Goal: Task Accomplishment & Management: Manage account settings

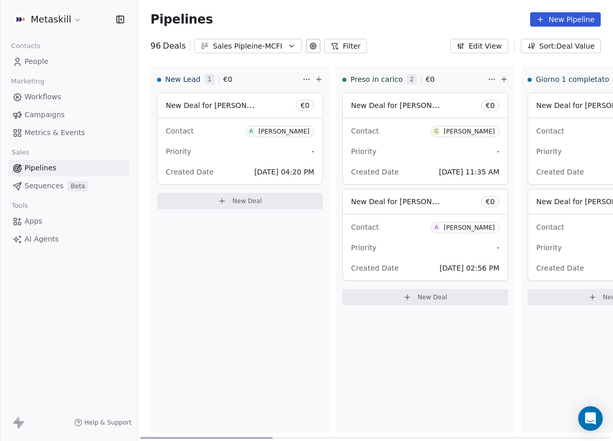
click at [460, 130] on div "[PERSON_NAME]" at bounding box center [468, 131] width 51 height 7
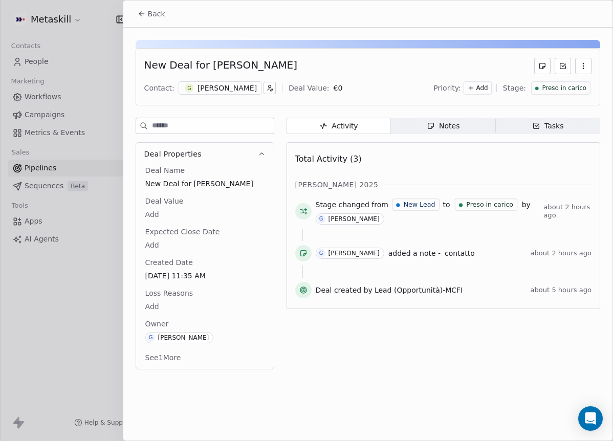
drag, startPoint x: 144, startPoint y: 21, endPoint x: 150, endPoint y: 35, distance: 14.4
click at [145, 21] on button "Back" at bounding box center [151, 14] width 40 height 18
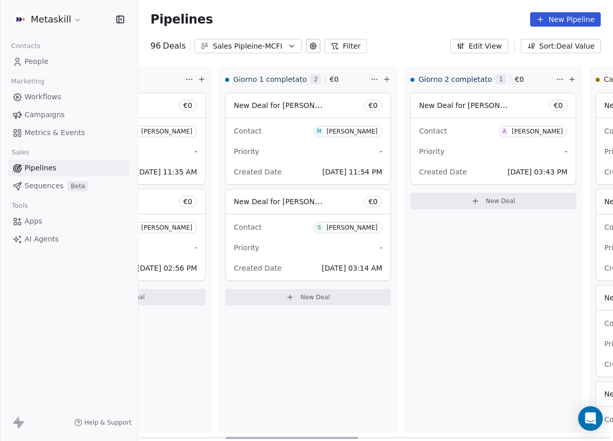
scroll to position [0, 313]
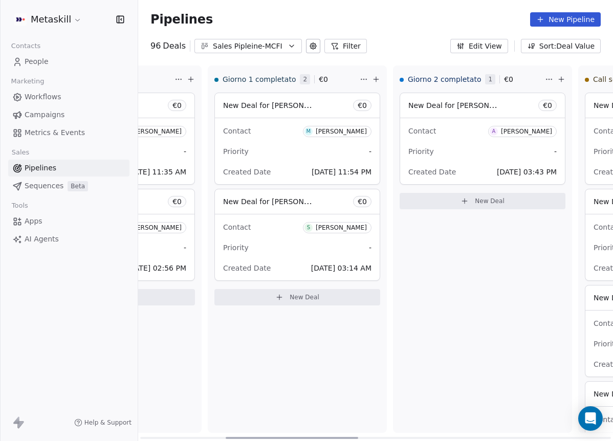
drag, startPoint x: 267, startPoint y: 436, endPoint x: 359, endPoint y: 399, distance: 98.7
click at [354, 437] on div at bounding box center [292, 438] width 132 height 2
click at [348, 133] on div "[PERSON_NAME]" at bounding box center [341, 131] width 51 height 7
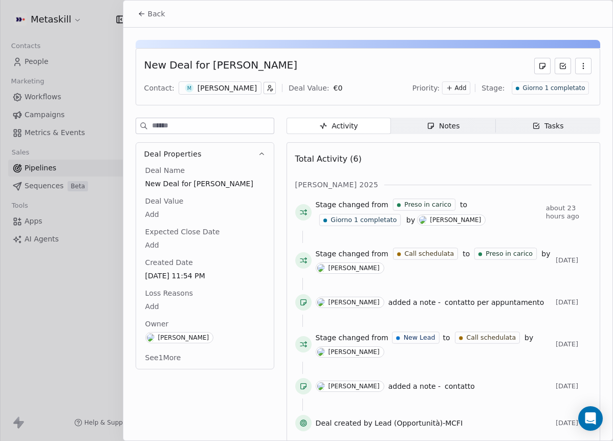
drag, startPoint x: 212, startPoint y: 80, endPoint x: 211, endPoint y: 89, distance: 8.8
click at [211, 81] on div "Contact: M [PERSON_NAME] Deal Value: € 0 Priority: Add Stage: Giorno 1 completa…" at bounding box center [367, 87] width 447 height 15
click at [212, 91] on div "[PERSON_NAME]" at bounding box center [226, 88] width 59 height 10
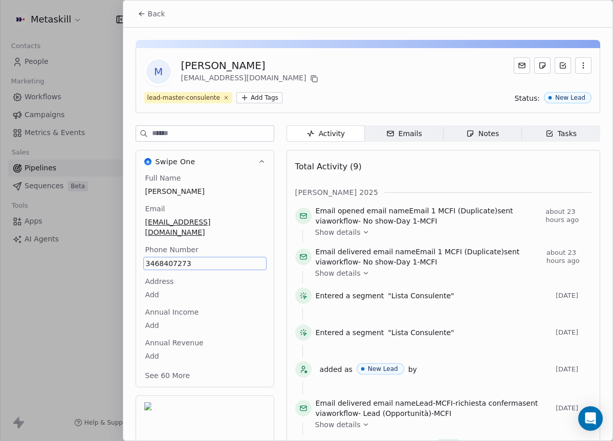
scroll to position [33, 0]
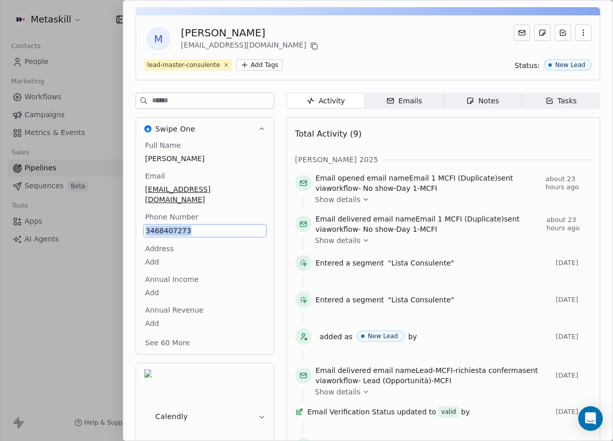
copy span "3468407273"
click at [469, 101] on icon "button" at bounding box center [470, 101] width 8 height 8
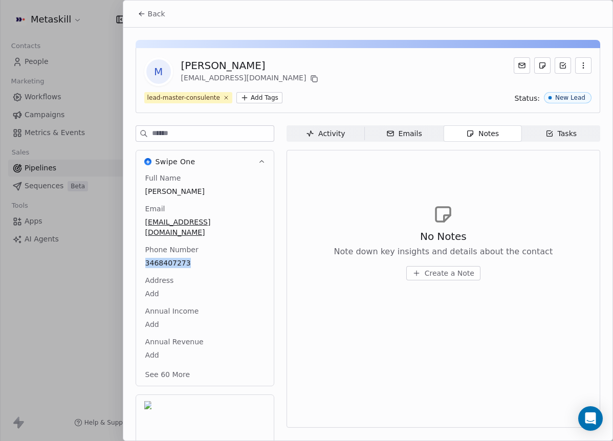
click at [161, 17] on span "Back" at bounding box center [156, 14] width 17 height 10
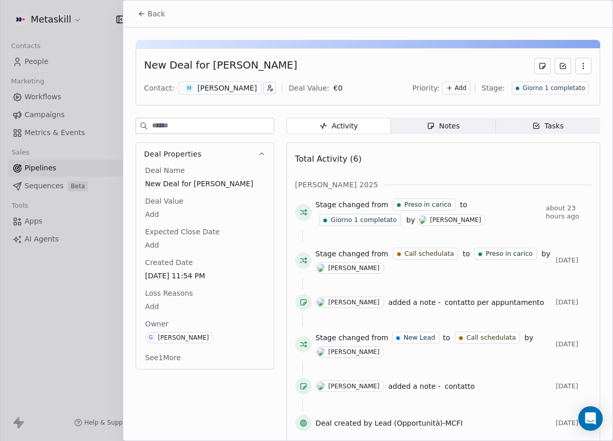
click at [462, 119] on div "New Deal for [PERSON_NAME] Contact: M [PERSON_NAME] Deal Value: € 0 Priority: A…" at bounding box center [367, 238] width 489 height 420
click at [455, 128] on span "Notes Notes" at bounding box center [443, 126] width 104 height 16
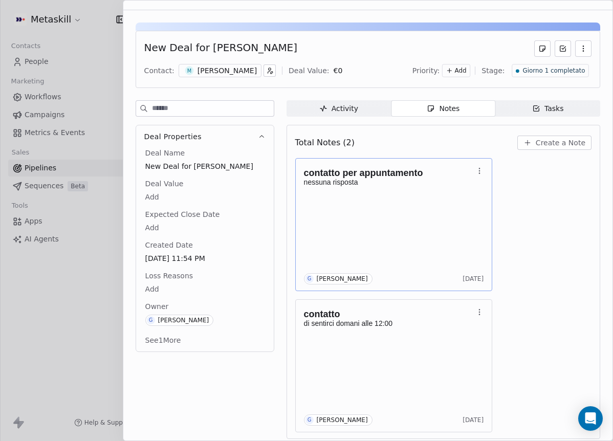
scroll to position [22, 0]
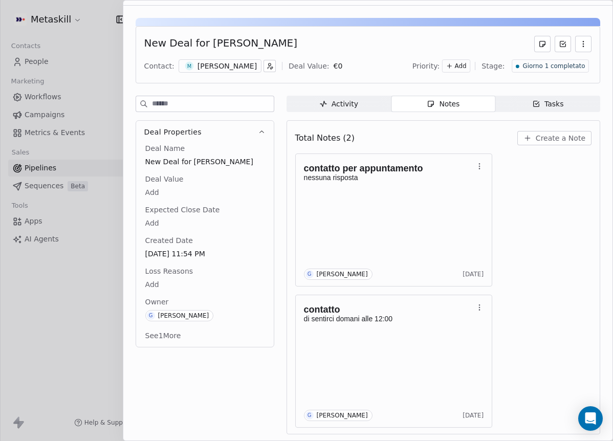
click at [227, 63] on div "[PERSON_NAME]" at bounding box center [226, 66] width 59 height 10
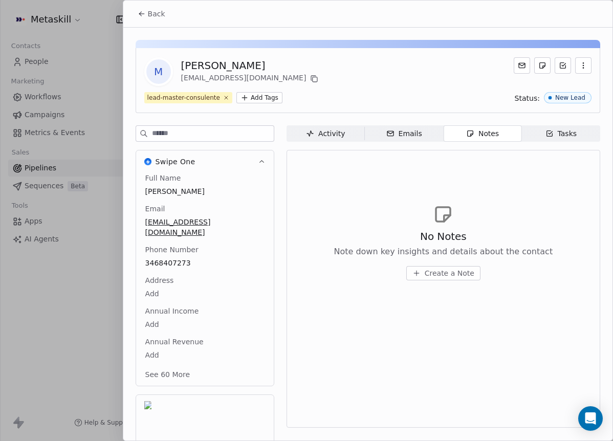
click at [161, 14] on span "Back" at bounding box center [156, 14] width 17 height 10
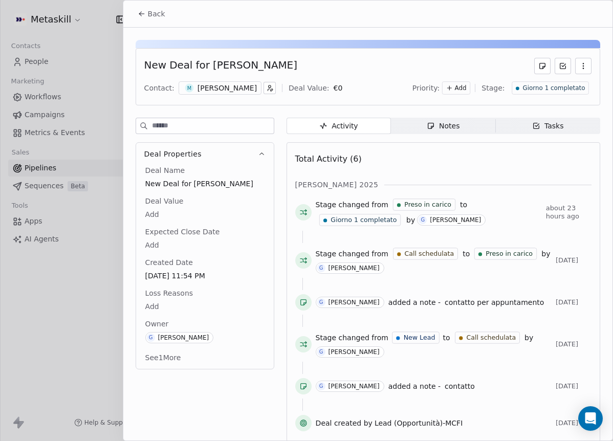
click at [455, 127] on span "Notes Notes" at bounding box center [443, 126] width 104 height 16
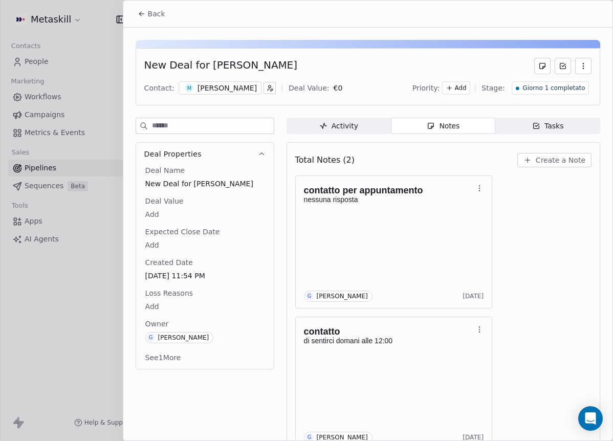
click at [556, 160] on span "Create a Note" at bounding box center [560, 160] width 50 height 10
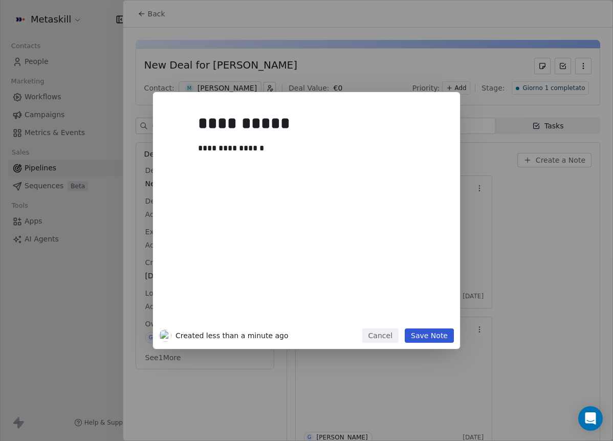
click at [430, 320] on div "**********" at bounding box center [322, 216] width 248 height 218
click at [431, 351] on div "**********" at bounding box center [306, 220] width 613 height 441
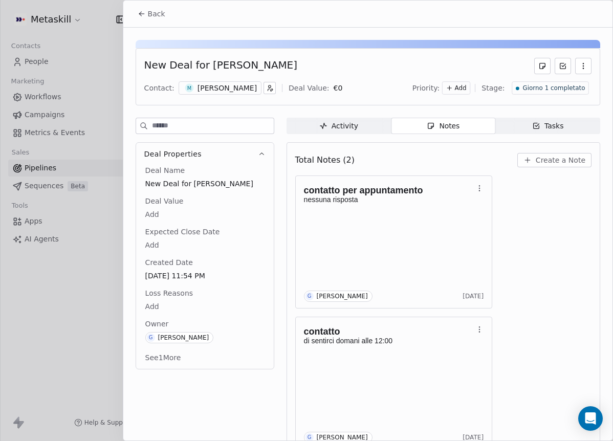
click at [536, 164] on span "Create a Note" at bounding box center [560, 160] width 50 height 10
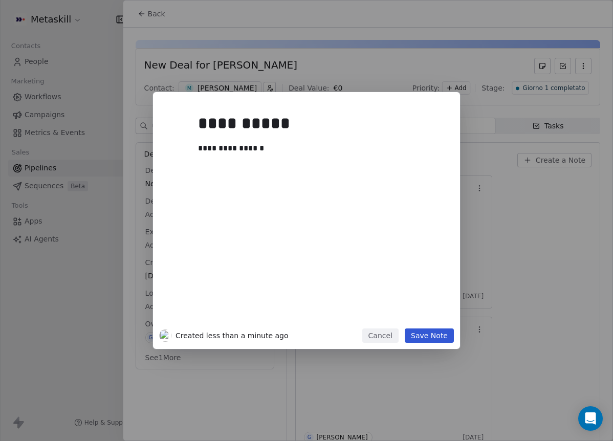
click at [441, 331] on button "Save Note" at bounding box center [429, 335] width 49 height 14
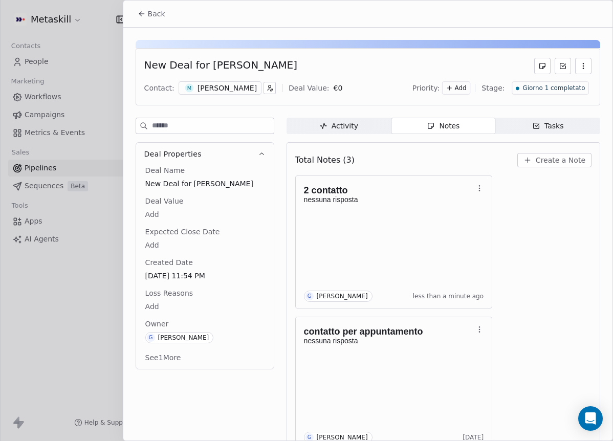
click at [578, 79] on div "New Deal for [PERSON_NAME] Contact: M [PERSON_NAME] Deal Value: € 0 Priority: A…" at bounding box center [368, 76] width 464 height 57
click at [576, 82] on div "Giorno 1 completato" at bounding box center [549, 87] width 77 height 13
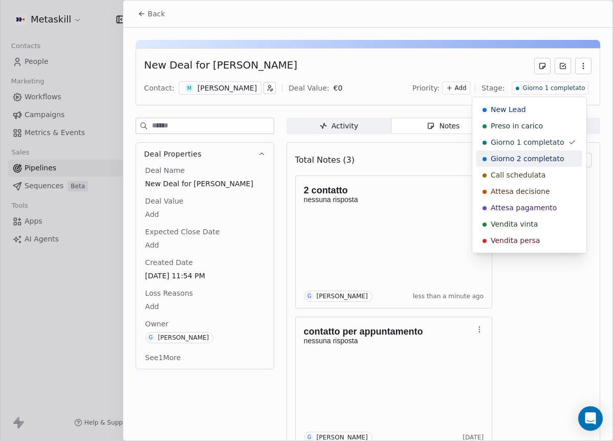
click at [546, 155] on span "Giorno 2 completato" at bounding box center [526, 158] width 73 height 10
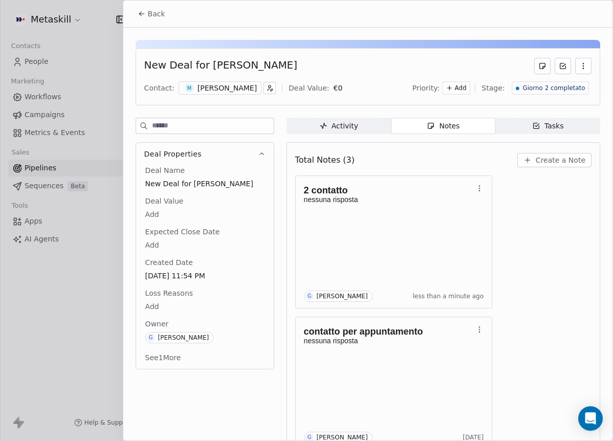
drag, startPoint x: 154, startPoint y: 6, endPoint x: 185, endPoint y: 8, distance: 30.8
click at [155, 6] on button "Back" at bounding box center [151, 14] width 40 height 18
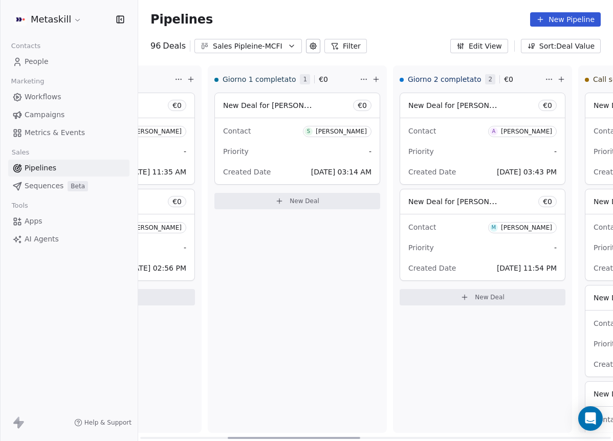
click at [337, 132] on div "[PERSON_NAME]" at bounding box center [341, 131] width 51 height 7
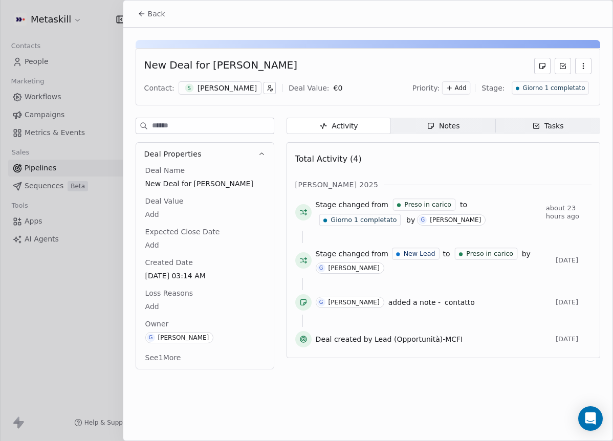
click at [225, 85] on div "[PERSON_NAME]" at bounding box center [226, 88] width 59 height 10
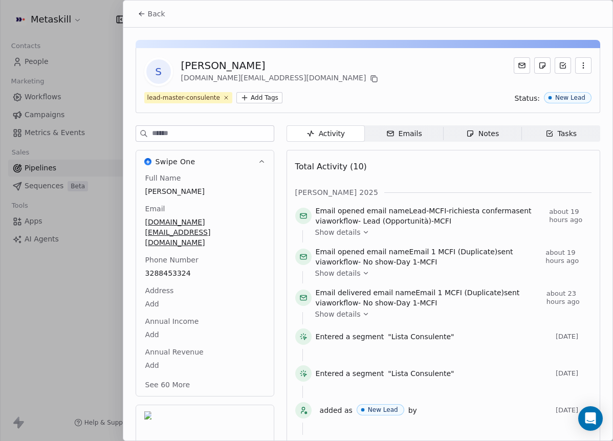
click at [173, 17] on div "Back" at bounding box center [367, 14] width 489 height 27
click at [167, 17] on button "Back" at bounding box center [151, 14] width 40 height 18
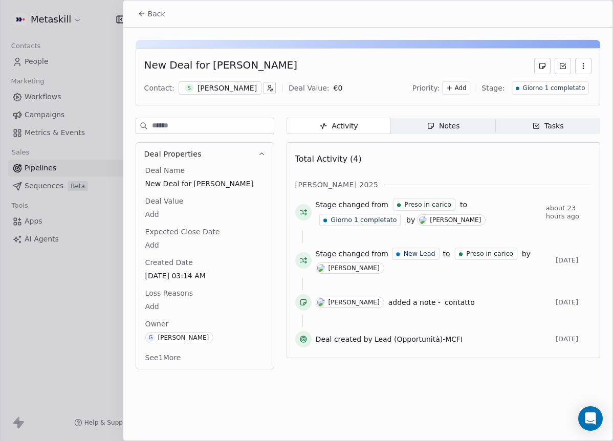
click at [441, 122] on div "Notes" at bounding box center [443, 126] width 33 height 11
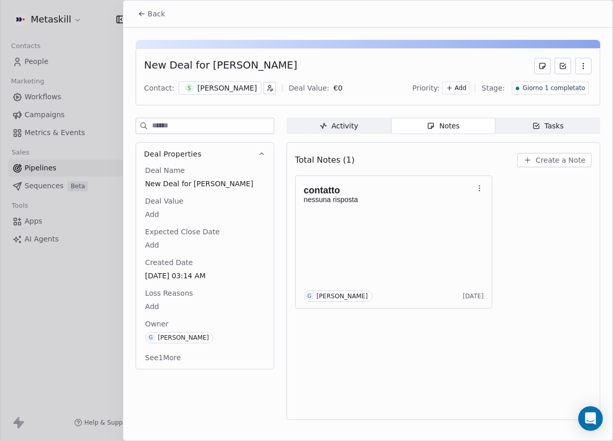
drag, startPoint x: 178, startPoint y: 65, endPoint x: 199, endPoint y: 82, distance: 26.9
click at [180, 68] on div "New Deal for [PERSON_NAME]" at bounding box center [220, 66] width 153 height 16
click at [200, 84] on div "[PERSON_NAME]" at bounding box center [226, 88] width 59 height 10
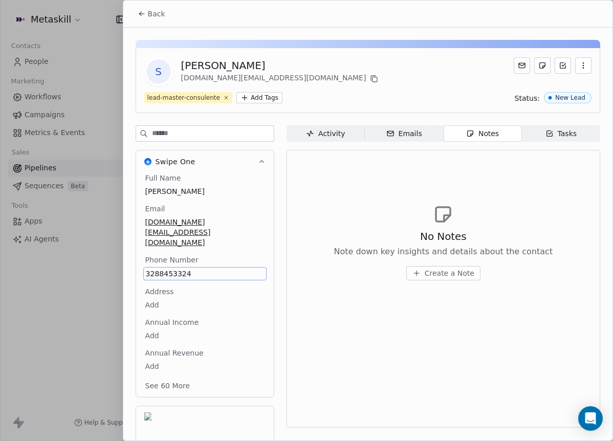
click at [466, 72] on div "S [PERSON_NAME] [DOMAIN_NAME][EMAIL_ADDRESS][DOMAIN_NAME]" at bounding box center [367, 71] width 447 height 29
drag, startPoint x: 531, startPoint y: 106, endPoint x: 454, endPoint y: 73, distance: 84.3
click at [531, 106] on div "S [PERSON_NAME] [DOMAIN_NAME][EMAIL_ADDRESS][DOMAIN_NAME] lead-master-consulent…" at bounding box center [368, 80] width 464 height 65
click at [133, 15] on button "Back" at bounding box center [151, 14] width 40 height 18
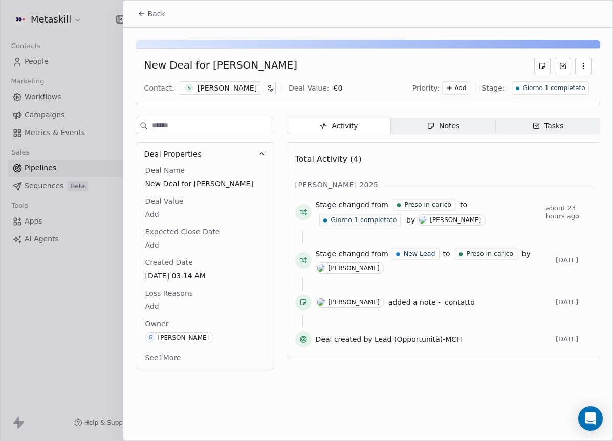
click at [489, 133] on div "Activity Activity Notes Notes Tasks Tasks Total Activity (4) [PERSON_NAME] 2025…" at bounding box center [443, 247] width 314 height 258
click at [467, 125] on span "Notes Notes" at bounding box center [443, 126] width 104 height 16
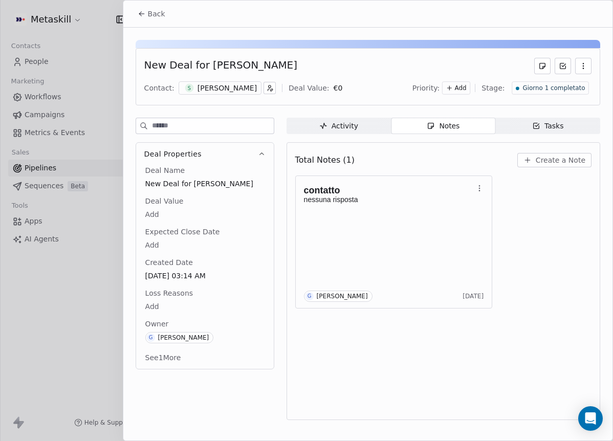
click at [582, 161] on span "Create a Note" at bounding box center [560, 160] width 50 height 10
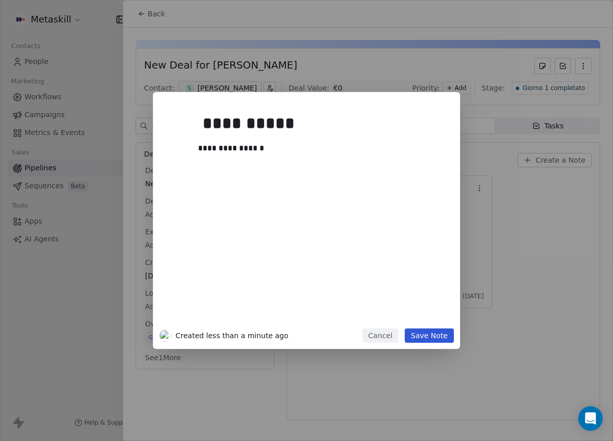
click at [445, 338] on button "Save Note" at bounding box center [429, 335] width 49 height 14
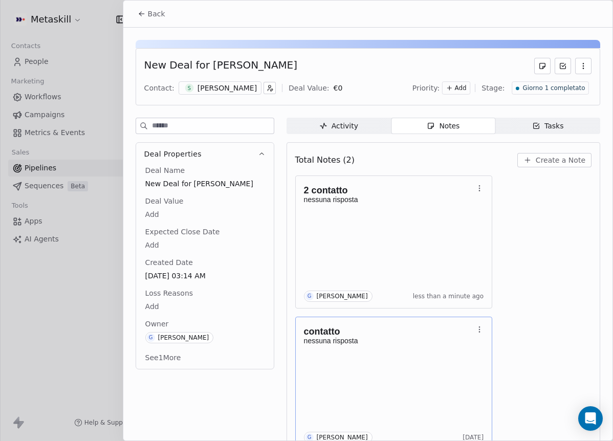
click at [554, 91] on span "Giorno 1 completato" at bounding box center [553, 88] width 62 height 9
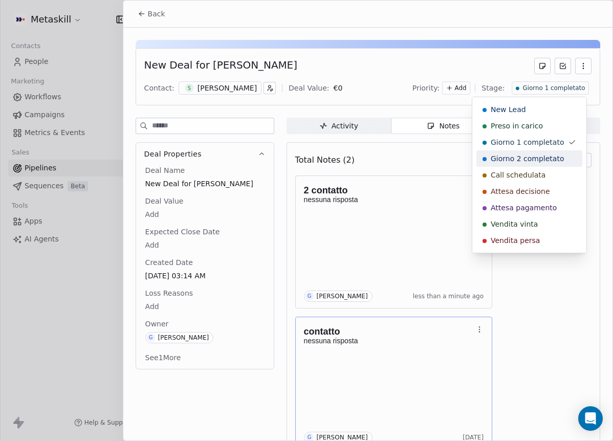
click at [546, 155] on span "Giorno 2 completato" at bounding box center [526, 158] width 73 height 10
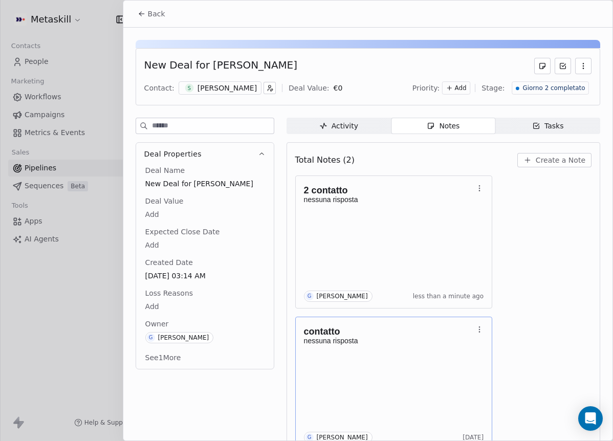
click at [143, 10] on icon at bounding box center [142, 14] width 8 height 8
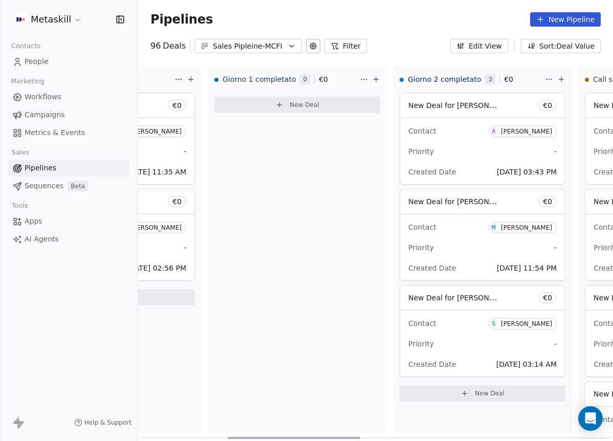
drag, startPoint x: 320, startPoint y: 432, endPoint x: 373, endPoint y: 436, distance: 53.3
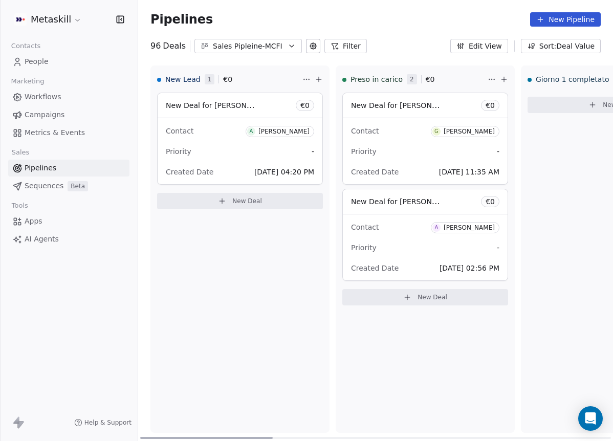
drag, startPoint x: 297, startPoint y: 438, endPoint x: 148, endPoint y: 404, distance: 152.1
click at [143, 437] on div at bounding box center [206, 438] width 132 height 2
click at [287, 132] on div "[PERSON_NAME]" at bounding box center [283, 131] width 51 height 7
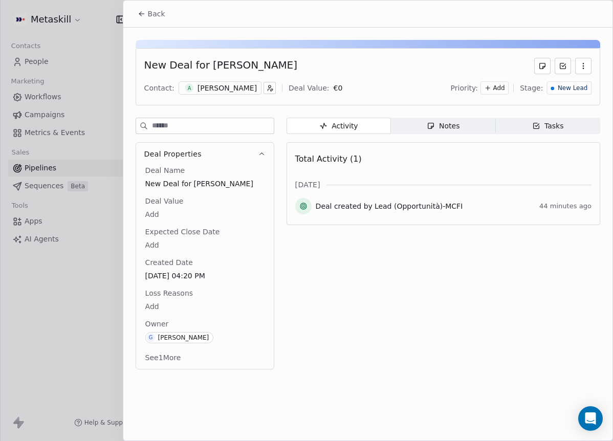
click at [213, 87] on div "[PERSON_NAME]" at bounding box center [226, 88] width 59 height 10
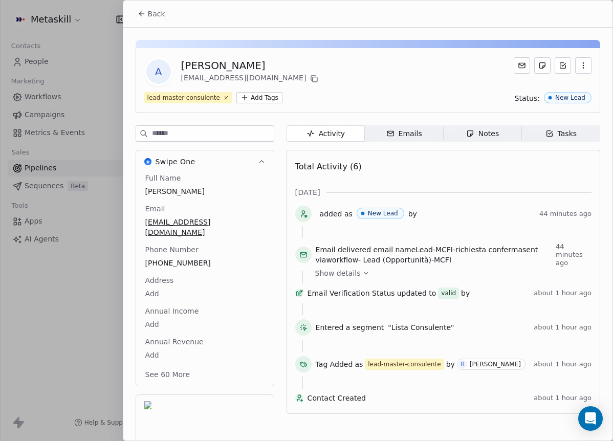
click at [167, 258] on span "+393711789436" at bounding box center [204, 263] width 119 height 10
click at [165, 258] on span "+393711789436" at bounding box center [205, 263] width 118 height 10
click at [185, 260] on input "**********" at bounding box center [200, 259] width 110 height 20
click at [170, 260] on input "**********" at bounding box center [200, 259] width 110 height 20
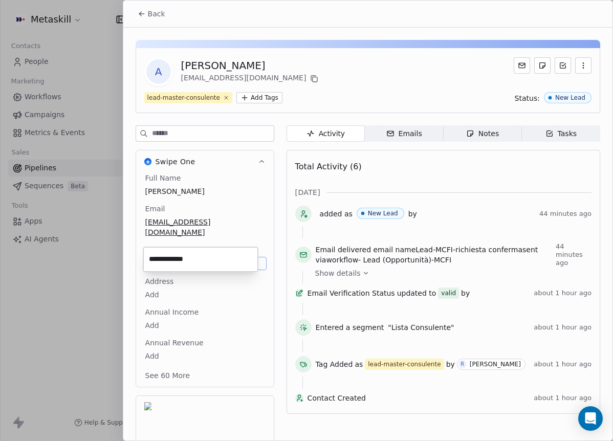
click at [170, 260] on input "**********" at bounding box center [200, 259] width 110 height 20
click at [248, 188] on html "Metaskill Contacts People Marketing Workflows Campaigns Metrics & Events Sales …" at bounding box center [306, 220] width 613 height 441
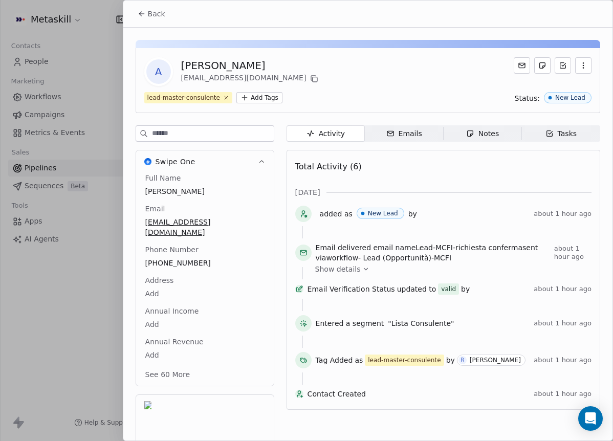
click at [438, 108] on div "A Andrea Tirella andreatirella14@gmail.com lead-master-consulente Add Tags Stat…" at bounding box center [368, 80] width 464 height 65
click at [475, 136] on div "Notes" at bounding box center [482, 133] width 33 height 11
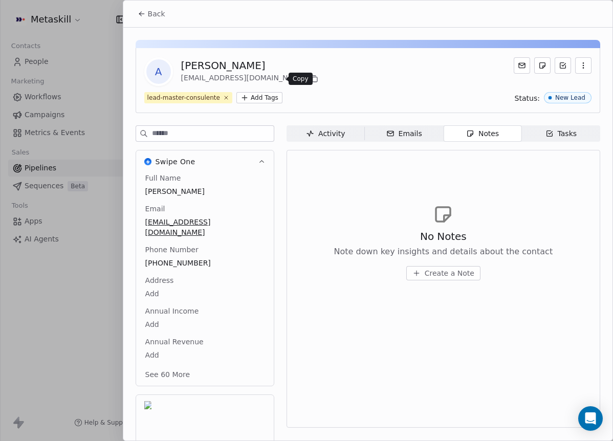
click at [310, 77] on icon at bounding box center [314, 79] width 8 height 8
click at [161, 20] on button "Back" at bounding box center [151, 14] width 40 height 18
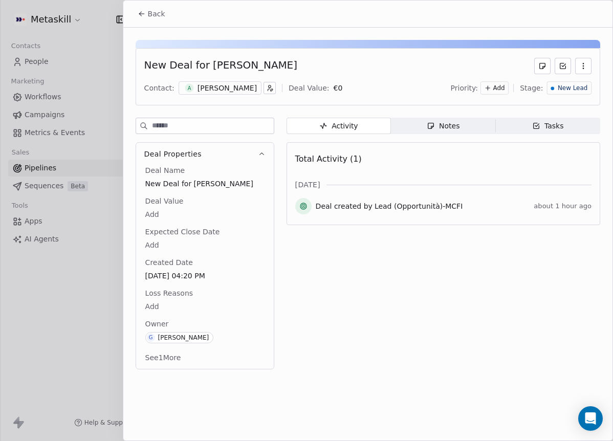
click at [445, 130] on div "Notes" at bounding box center [443, 126] width 33 height 11
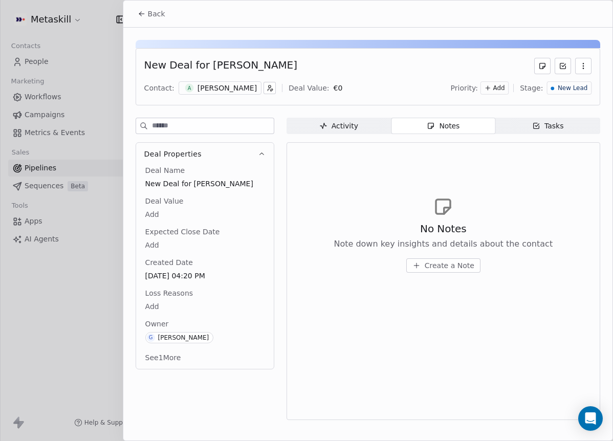
click at [461, 264] on span "Create a Note" at bounding box center [449, 265] width 50 height 10
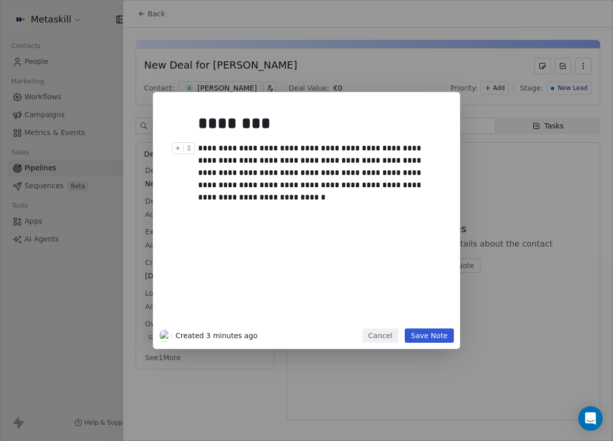
click at [369, 190] on div "**********" at bounding box center [318, 166] width 240 height 49
click at [449, 333] on button "Save Note" at bounding box center [429, 335] width 49 height 14
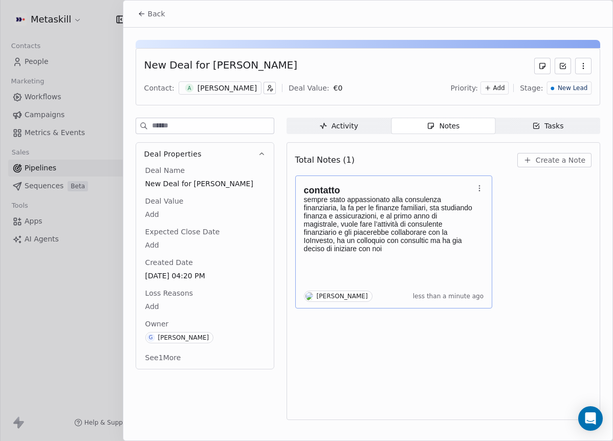
click at [444, 250] on p "sempre stato appassionato alla consulenza finanziaria, la fa per le finanze fam…" at bounding box center [389, 223] width 170 height 57
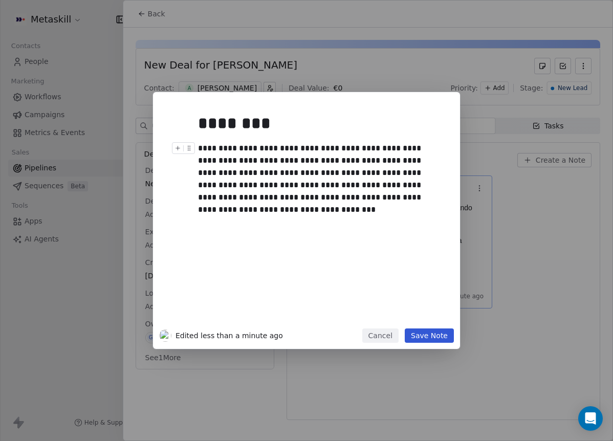
click at [414, 180] on div "**********" at bounding box center [318, 172] width 240 height 61
click at [439, 333] on button "Save Note" at bounding box center [429, 335] width 49 height 14
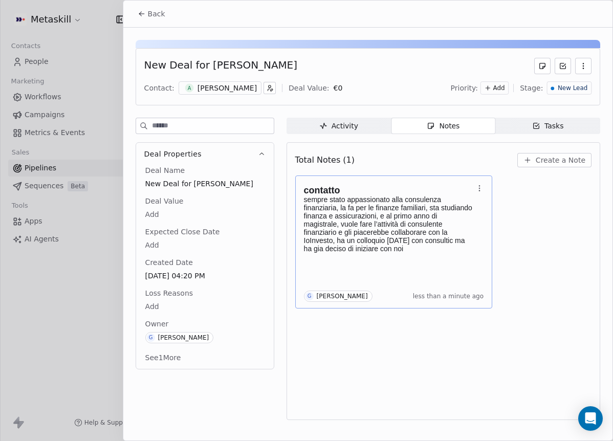
click at [564, 88] on span "New Lead" at bounding box center [572, 88] width 30 height 9
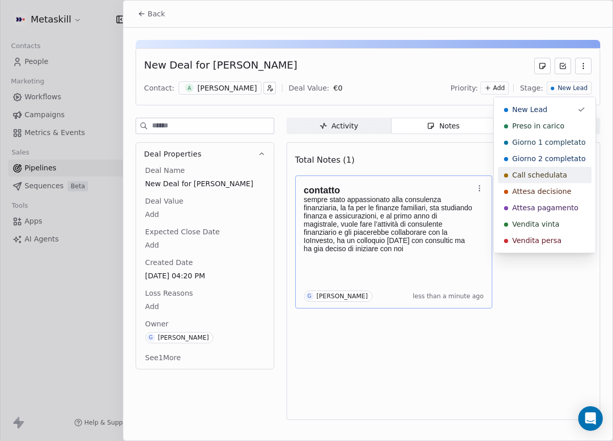
click at [559, 189] on span "Attesa decisione" at bounding box center [541, 191] width 59 height 10
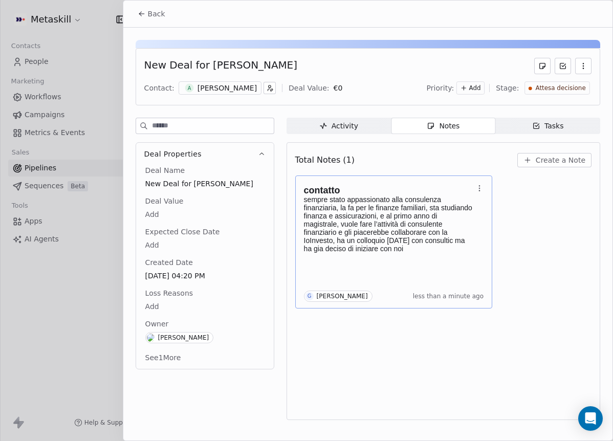
click at [234, 91] on div "[PERSON_NAME]" at bounding box center [226, 88] width 59 height 10
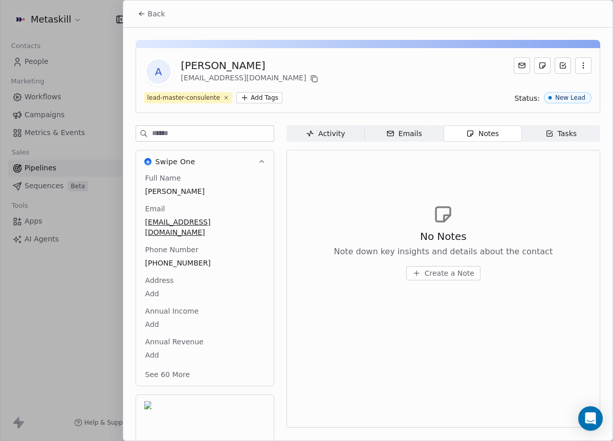
click at [149, 9] on span "Back" at bounding box center [156, 14] width 17 height 10
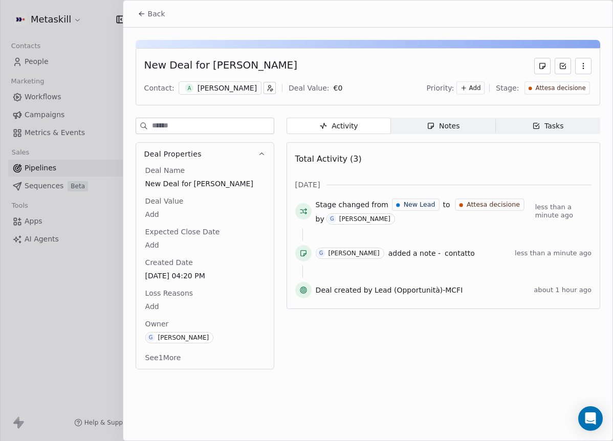
click at [154, 19] on button "Back" at bounding box center [151, 14] width 40 height 18
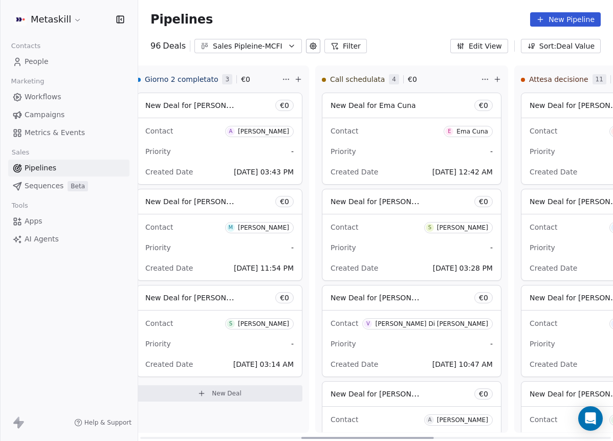
scroll to position [0, 576]
drag, startPoint x: 246, startPoint y: 435, endPoint x: 407, endPoint y: 430, distance: 161.2
click at [407, 437] on div at bounding box center [367, 438] width 132 height 2
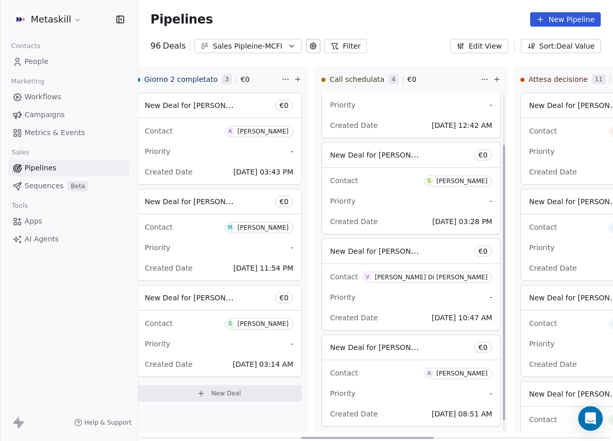
scroll to position [74, 0]
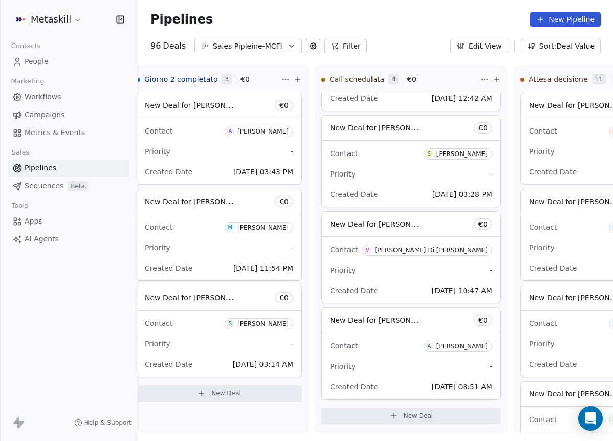
drag, startPoint x: 237, startPoint y: 42, endPoint x: 241, endPoint y: 47, distance: 6.5
click at [237, 42] on div "Sales Pipleine-MCFI" at bounding box center [248, 46] width 71 height 11
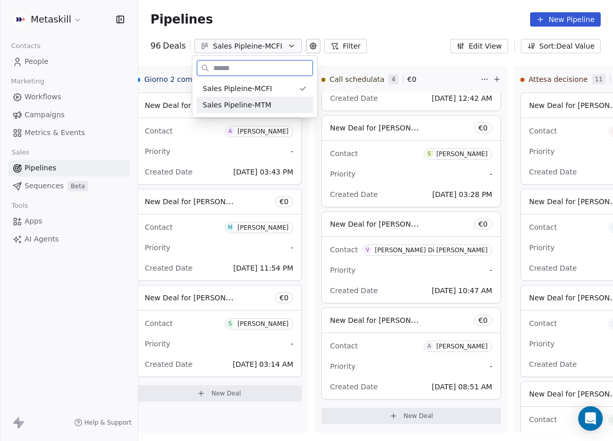
click at [260, 111] on div "Sales Pipeline-MTM" at bounding box center [254, 105] width 117 height 16
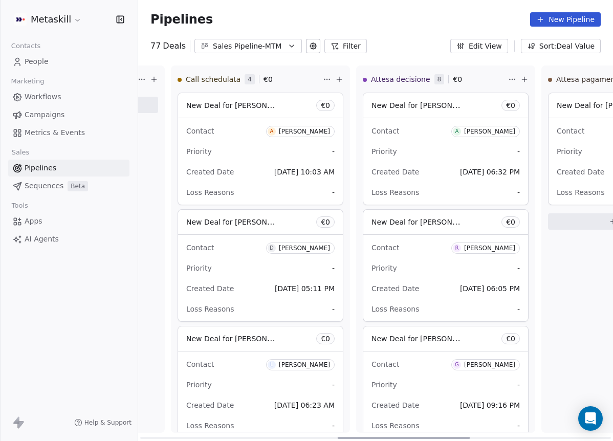
drag, startPoint x: 255, startPoint y: 437, endPoint x: 417, endPoint y: 409, distance: 164.5
click at [449, 437] on div at bounding box center [404, 438] width 132 height 2
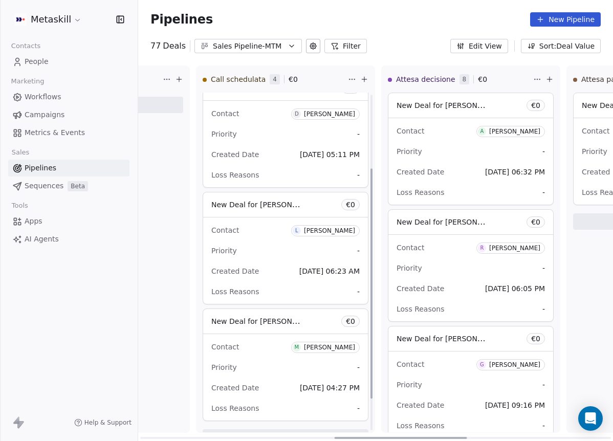
scroll to position [155, 0]
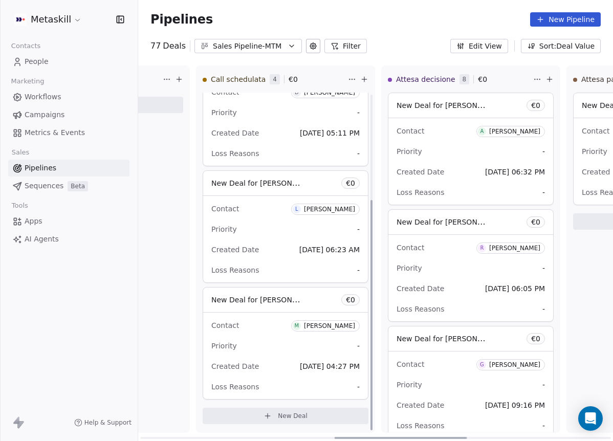
click at [340, 211] on div "Luca Gallo" at bounding box center [329, 209] width 51 height 7
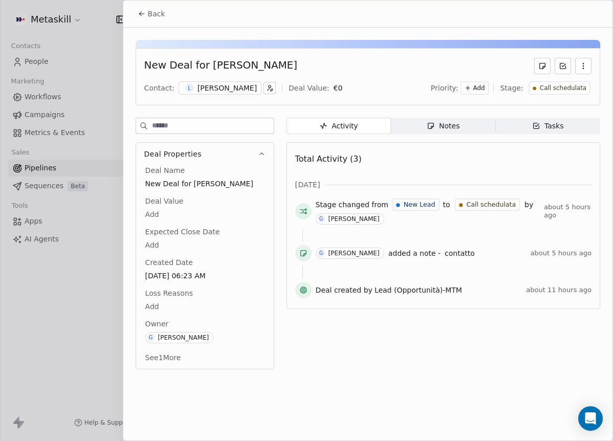
click at [226, 88] on div "Luca Gallo" at bounding box center [226, 88] width 59 height 10
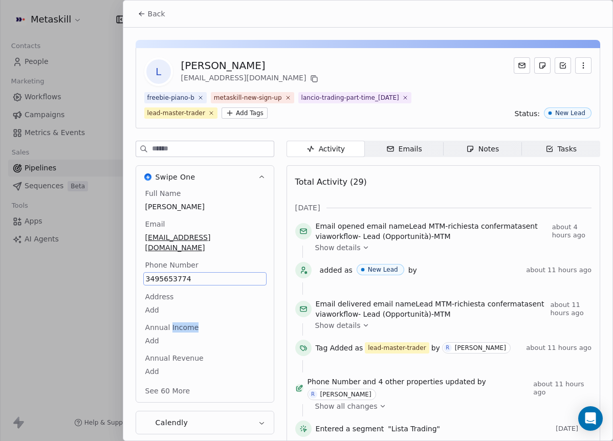
scroll to position [48, 0]
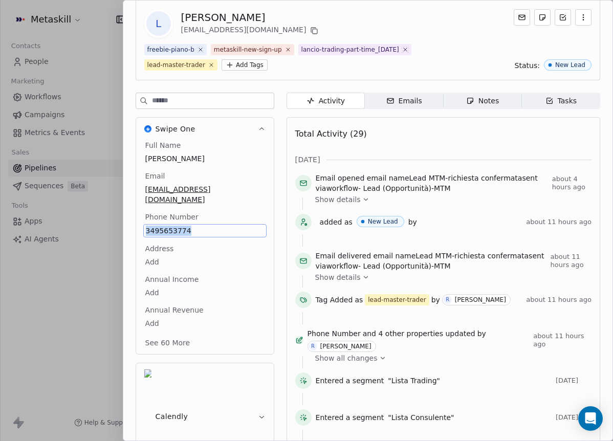
click at [247, 162] on div "Swipe One Full Name Luca Gallo Email gluca1980@gmail.com Phone Number 349565377…" at bounding box center [205, 285] width 139 height 384
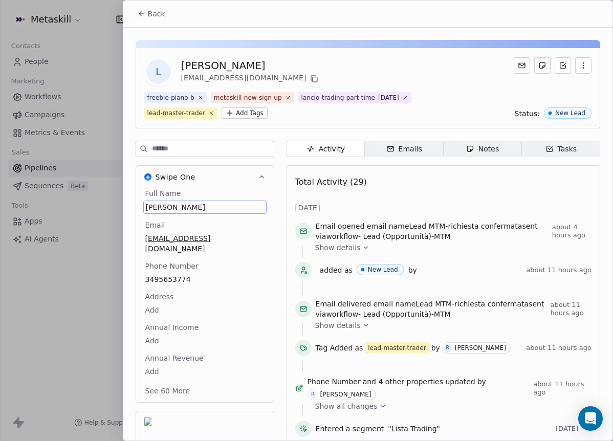
drag, startPoint x: 259, startPoint y: 244, endPoint x: 247, endPoint y: 255, distance: 16.7
click at [260, 244] on div "Full Name Luca Gallo Email gluca1980@gmail.com Phone Number 3495653774 Address …" at bounding box center [205, 295] width 138 height 214
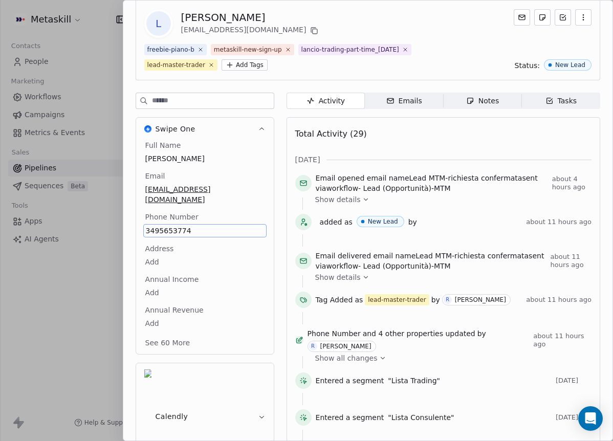
click at [239, 269] on div "Full Name Luca Gallo Email gluca1980@gmail.com Phone Number 3495653774 Address …" at bounding box center [204, 245] width 123 height 210
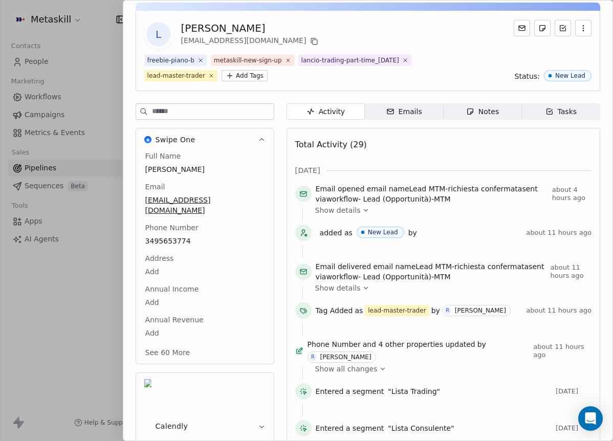
scroll to position [0, 0]
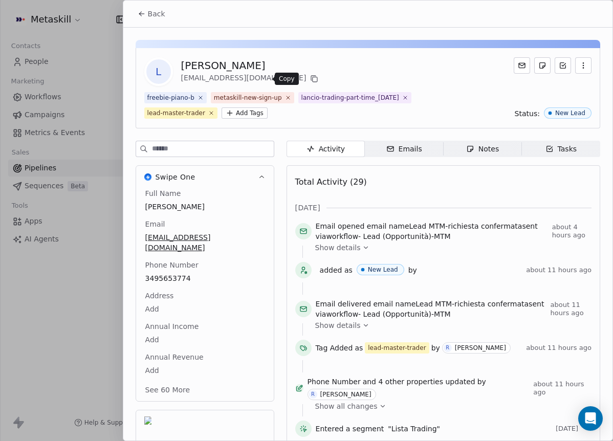
drag, startPoint x: 265, startPoint y: 78, endPoint x: 257, endPoint y: 78, distance: 7.7
click at [310, 78] on icon at bounding box center [314, 79] width 8 height 8
click at [458, 149] on span "Notes Notes" at bounding box center [482, 149] width 78 height 16
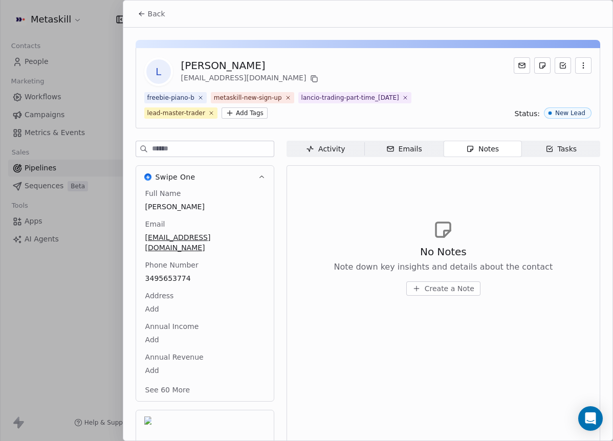
click at [450, 282] on button "Create a Note" at bounding box center [443, 288] width 74 height 14
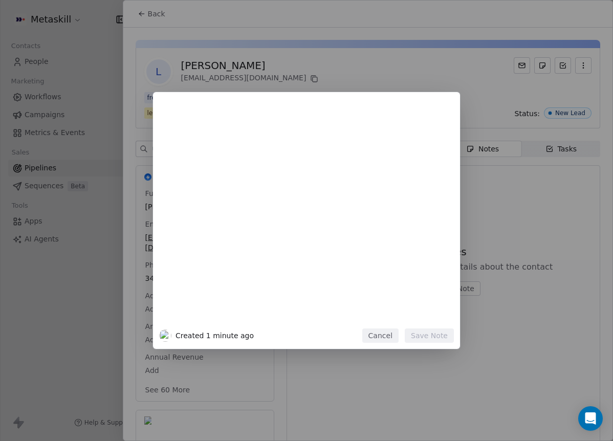
click at [384, 339] on button "Cancel" at bounding box center [380, 335] width 36 height 14
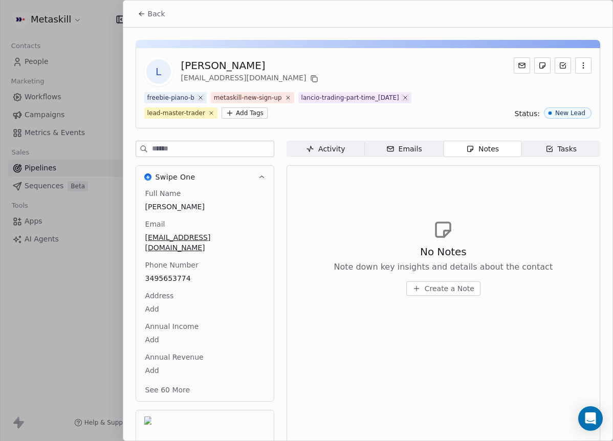
click at [148, 18] on span "Back" at bounding box center [156, 14] width 17 height 10
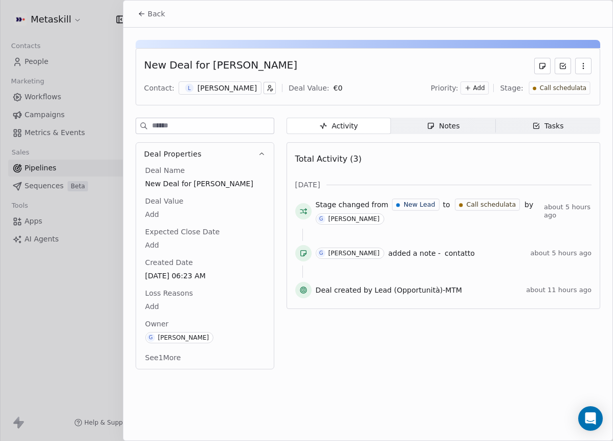
click at [465, 122] on span "Notes Notes" at bounding box center [443, 126] width 104 height 16
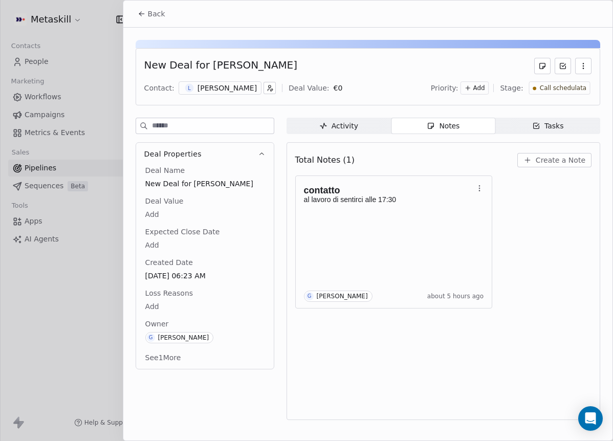
click at [556, 161] on span "Create a Note" at bounding box center [560, 160] width 50 height 10
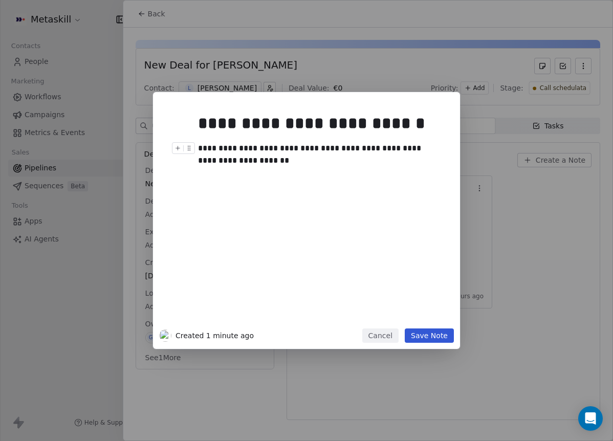
click at [310, 147] on div "**********" at bounding box center [318, 154] width 240 height 25
click at [305, 149] on div "**********" at bounding box center [318, 154] width 240 height 25
click at [315, 182] on div "**********" at bounding box center [322, 216] width 248 height 218
click at [311, 162] on div "**********" at bounding box center [318, 154] width 240 height 25
click at [313, 162] on div "**********" at bounding box center [318, 154] width 240 height 25
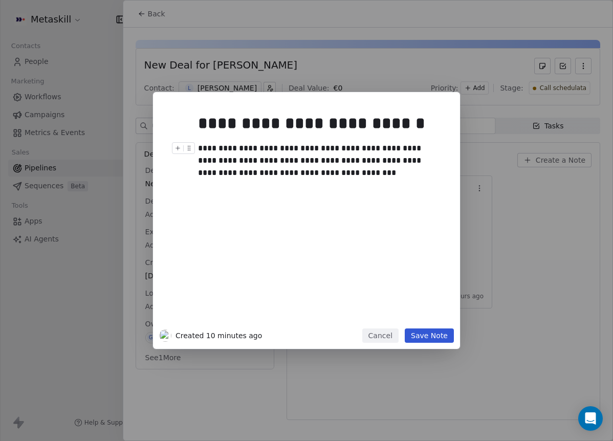
click at [231, 171] on div "**********" at bounding box center [318, 160] width 240 height 37
click at [448, 336] on button "Save Note" at bounding box center [429, 335] width 49 height 14
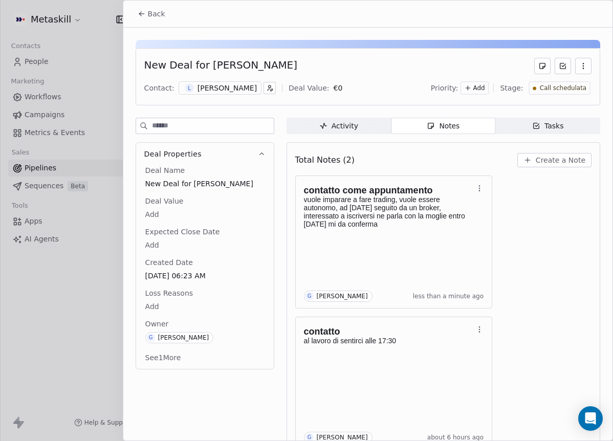
click at [528, 85] on div "Call schedulata" at bounding box center [558, 87] width 61 height 13
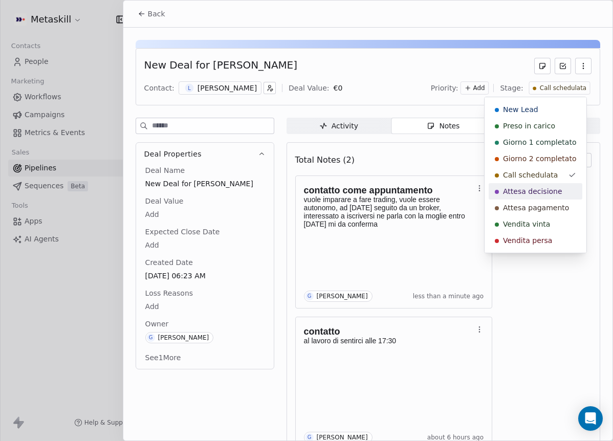
click at [566, 193] on div "Attesa decisione" at bounding box center [535, 191] width 81 height 10
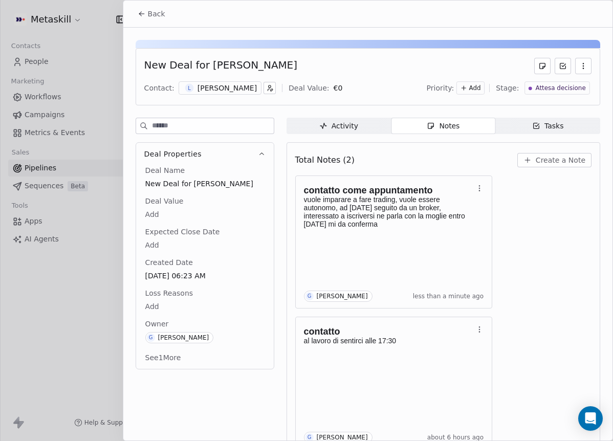
scroll to position [39, 0]
